Goal: Information Seeking & Learning: Find specific fact

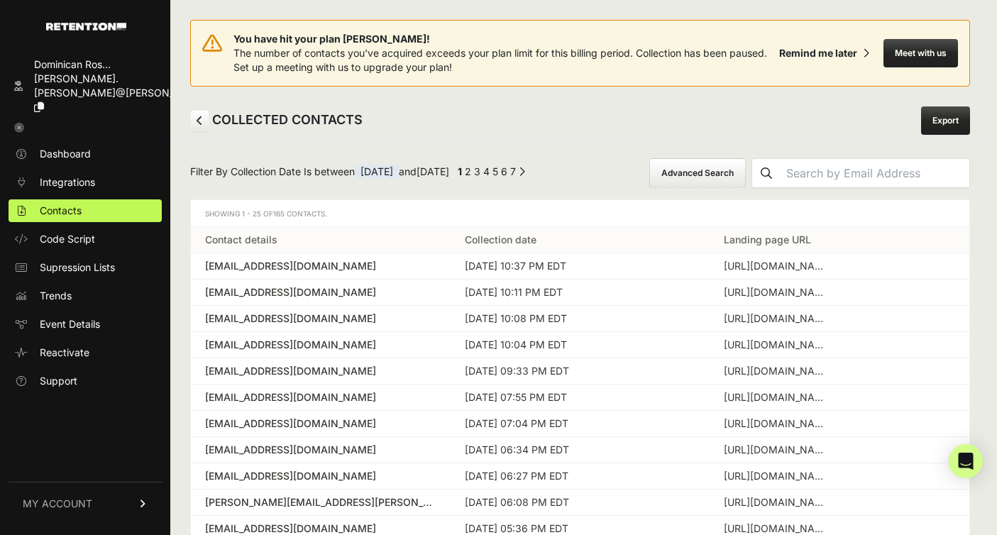
click at [397, 173] on span "[DATE]" at bounding box center [377, 172] width 44 height 14
click at [389, 177] on span "[DATE]" at bounding box center [377, 172] width 44 height 14
click at [386, 171] on span "[DATE]" at bounding box center [377, 172] width 44 height 14
click at [721, 165] on button "Advanced Search" at bounding box center [697, 173] width 96 height 30
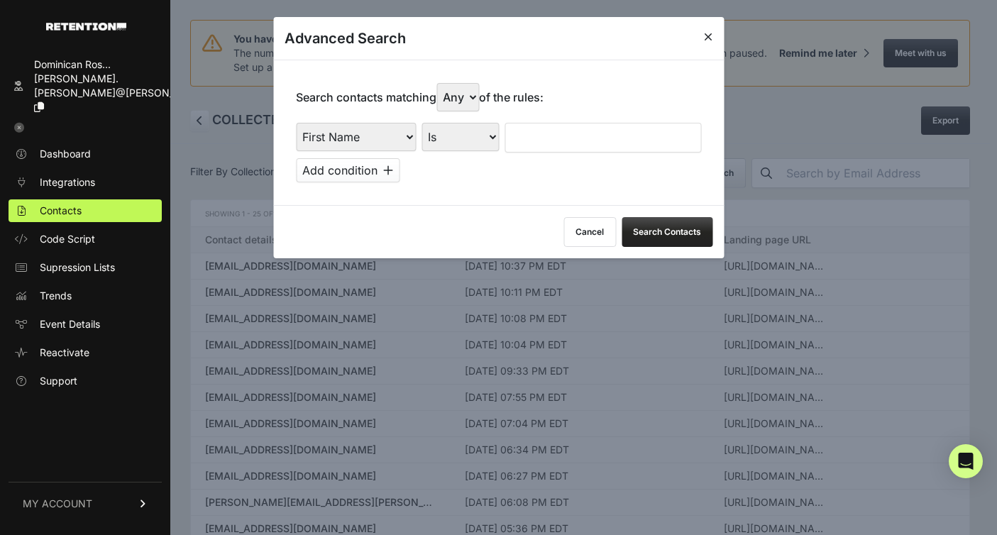
click at [379, 142] on select "First Name Last Name State City Email Email Domain Landing Domain Landing Page …" at bounding box center [356, 137] width 120 height 28
select select "file_date"
click at [296, 123] on select "First Name Last Name State City Email Email Domain Landing Domain Landing Page …" at bounding box center [356, 137] width 120 height 28
click at [493, 136] on select "Is on Is between" at bounding box center [460, 137] width 79 height 28
select select "is_between"
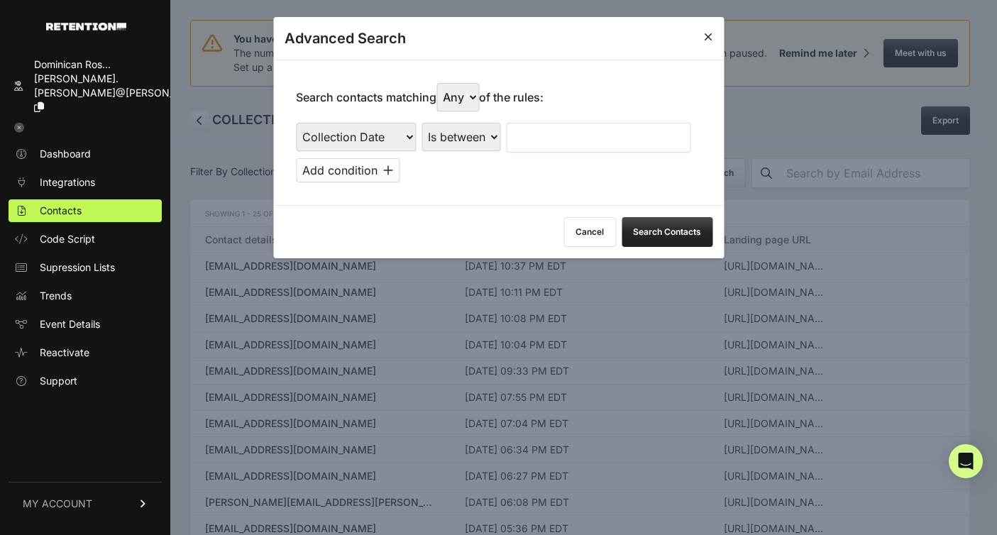
click at [421, 123] on select "Is on Is between" at bounding box center [460, 137] width 79 height 28
click at [547, 145] on input "text" at bounding box center [543, 138] width 75 height 30
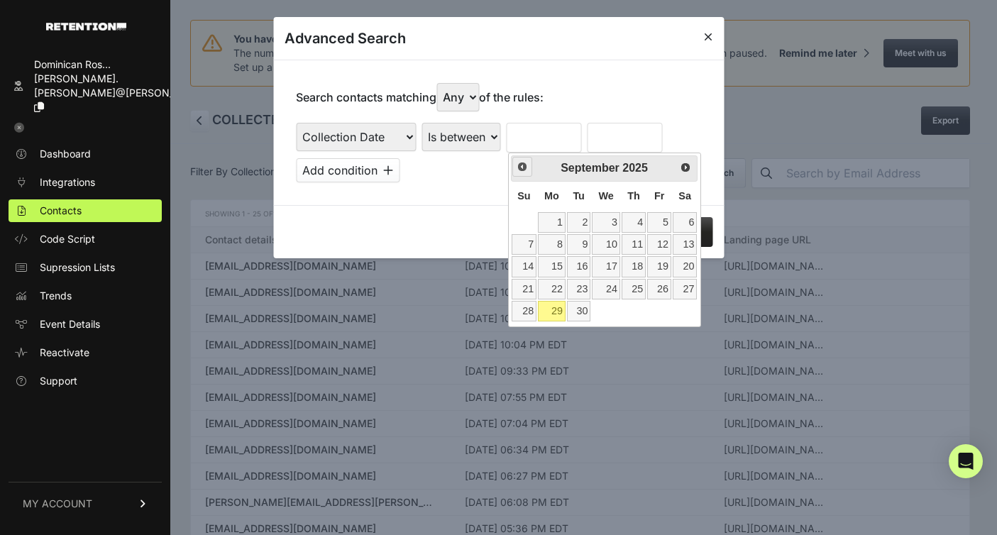
click at [521, 173] on link "Prev" at bounding box center [522, 167] width 21 height 21
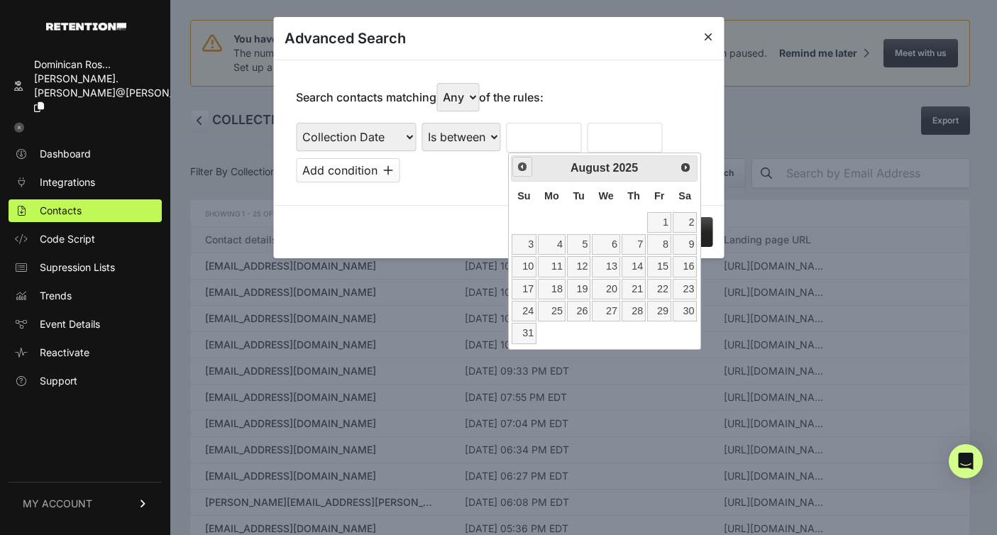
click at [521, 173] on link "Prev" at bounding box center [522, 167] width 21 height 21
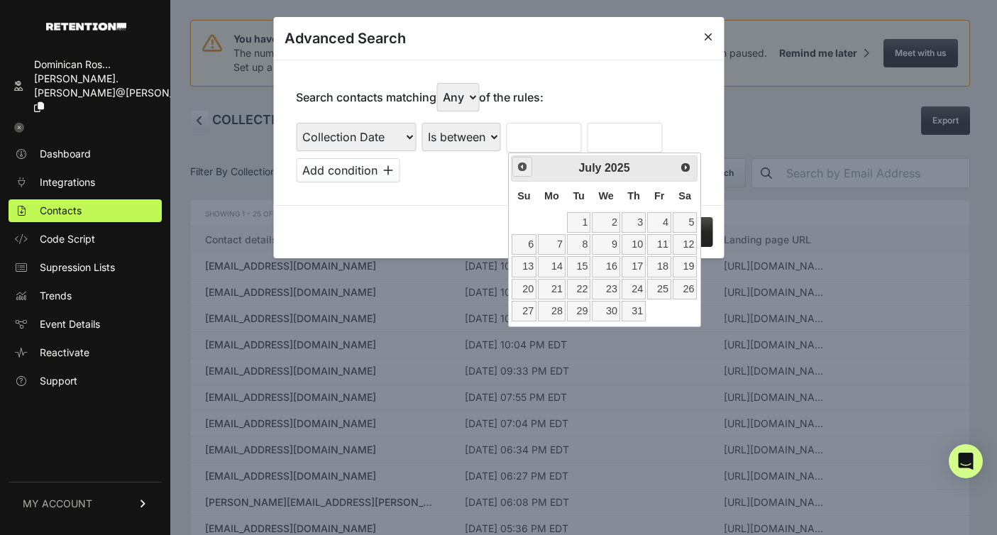
click at [521, 173] on link "Prev" at bounding box center [522, 167] width 21 height 21
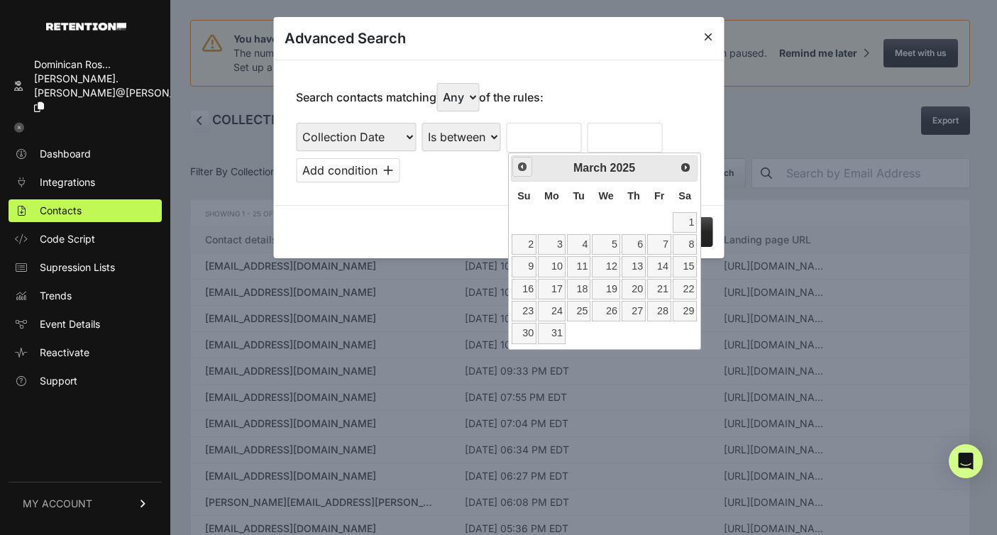
click at [521, 173] on link "Prev" at bounding box center [522, 167] width 21 height 21
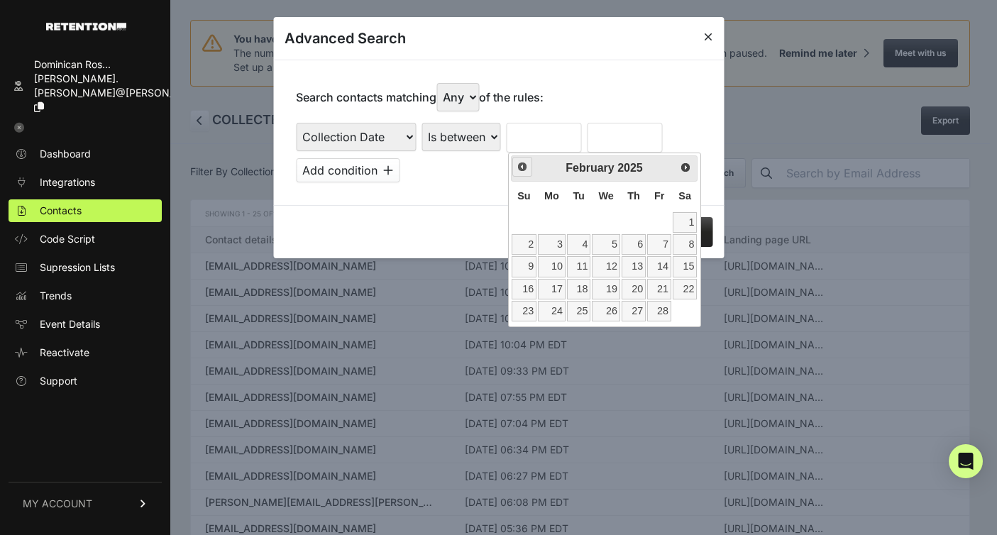
click at [521, 173] on link "Prev" at bounding box center [522, 167] width 21 height 21
click at [684, 163] on span "Next" at bounding box center [685, 166] width 11 height 11
click at [609, 220] on link "1" at bounding box center [606, 222] width 28 height 21
type input "[DATE]"
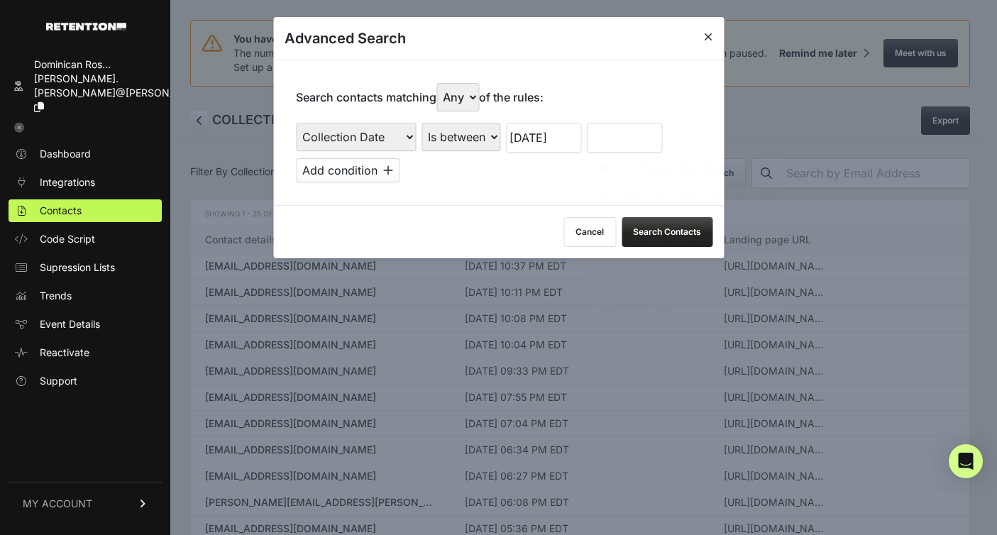
click at [613, 129] on input "text" at bounding box center [624, 138] width 75 height 30
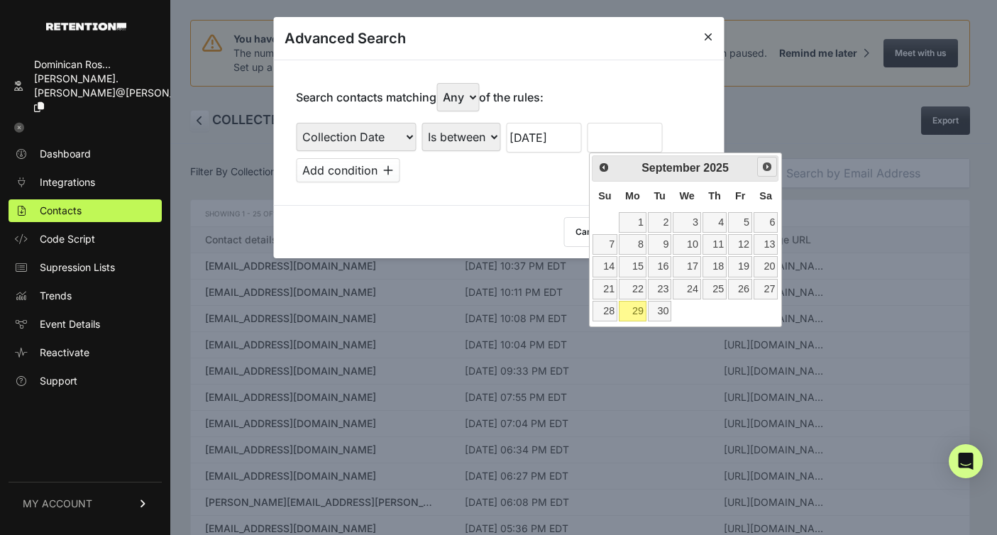
click at [766, 168] on span "Next" at bounding box center [766, 166] width 11 height 11
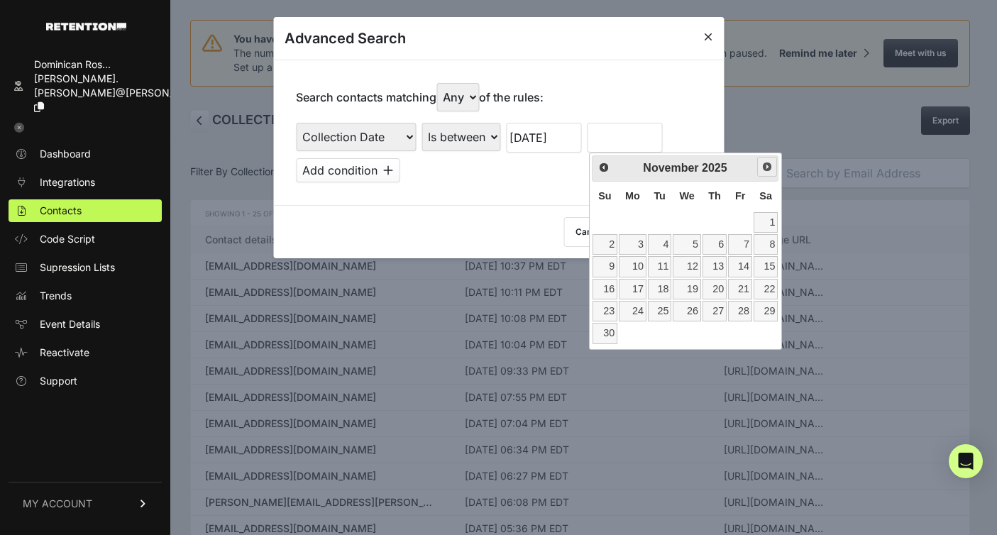
click at [766, 168] on span "Next" at bounding box center [766, 166] width 11 height 11
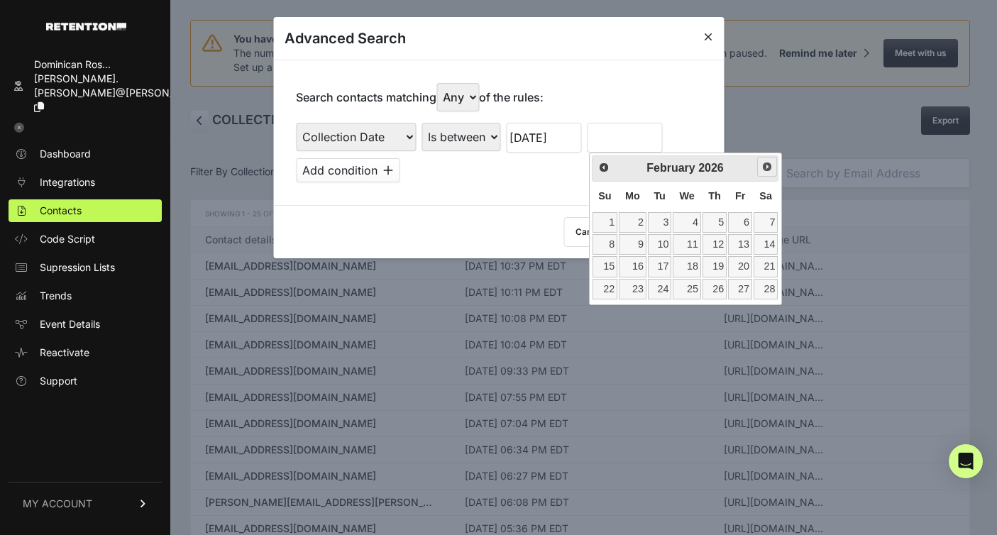
click at [766, 168] on span "Next" at bounding box center [766, 166] width 11 height 11
click at [609, 167] on link "Prev" at bounding box center [603, 167] width 21 height 21
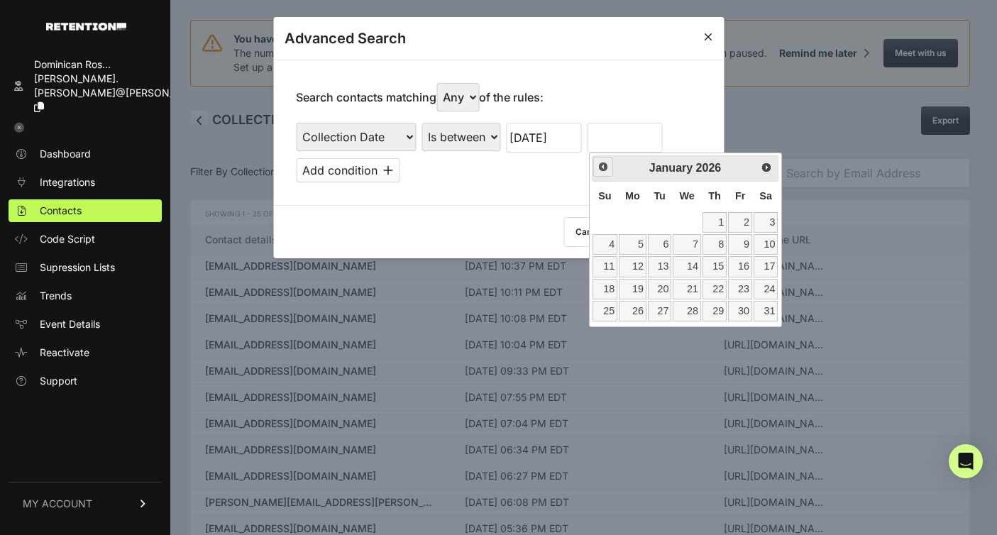
click at [609, 167] on link "Prev" at bounding box center [603, 167] width 21 height 21
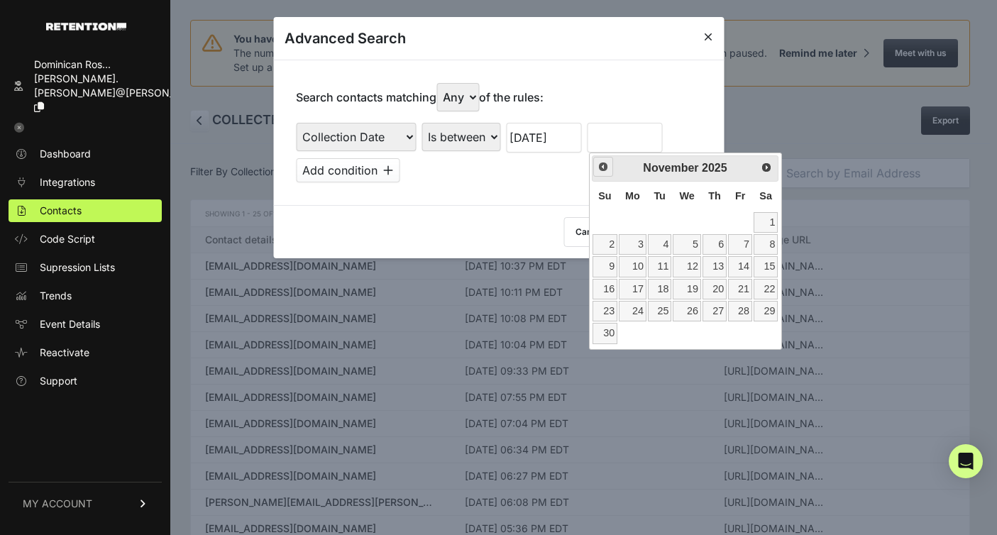
click at [609, 167] on link "Prev" at bounding box center [603, 167] width 21 height 21
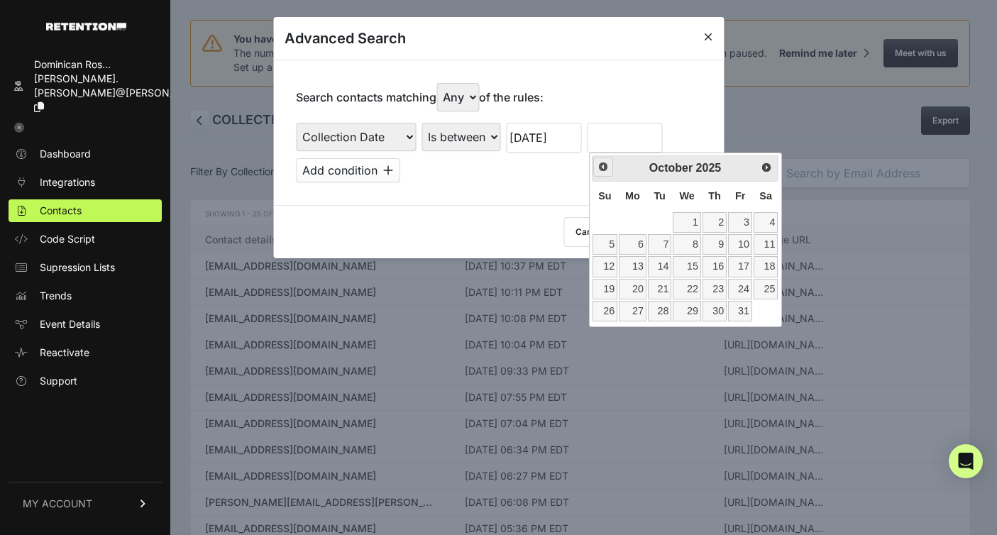
click at [609, 167] on link "Prev" at bounding box center [603, 167] width 21 height 21
click at [665, 312] on link "30" at bounding box center [660, 311] width 24 height 21
type input "[DATE]"
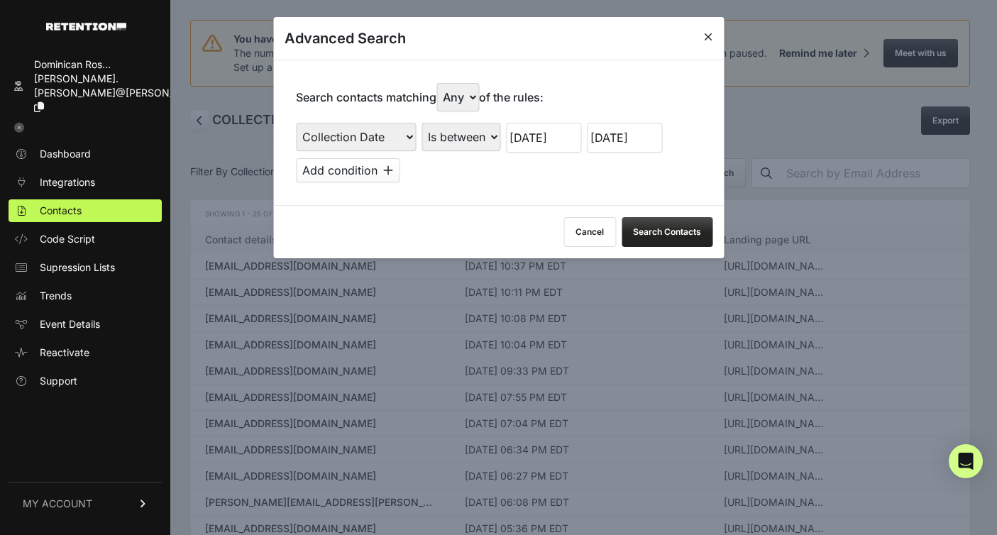
click at [680, 235] on button "Search Contacts" at bounding box center [666, 232] width 91 height 30
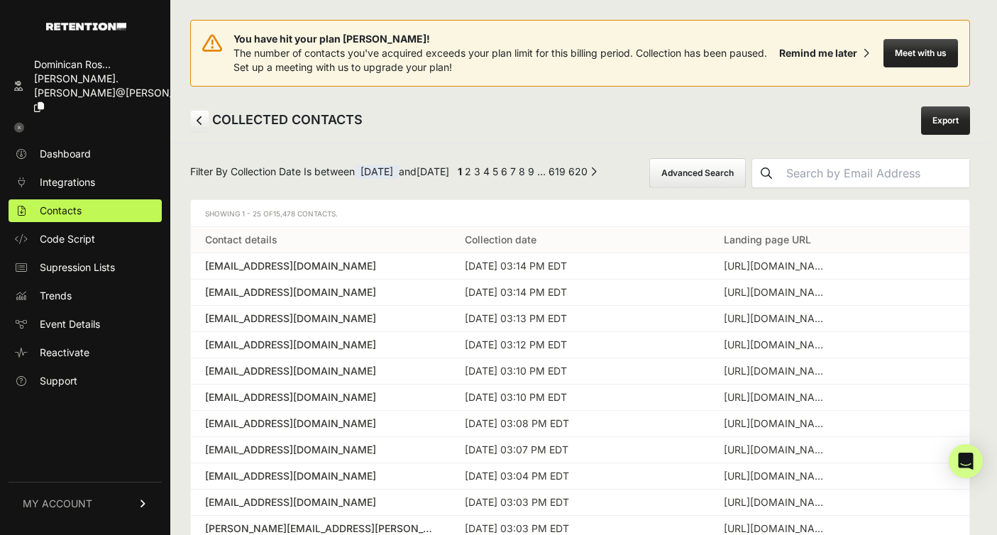
drag, startPoint x: 274, startPoint y: 213, endPoint x: 296, endPoint y: 216, distance: 22.2
click at [296, 216] on span "15,478 Contacts." at bounding box center [305, 213] width 65 height 9
copy span "15,478"
